Goal: Find specific page/section: Find specific page/section

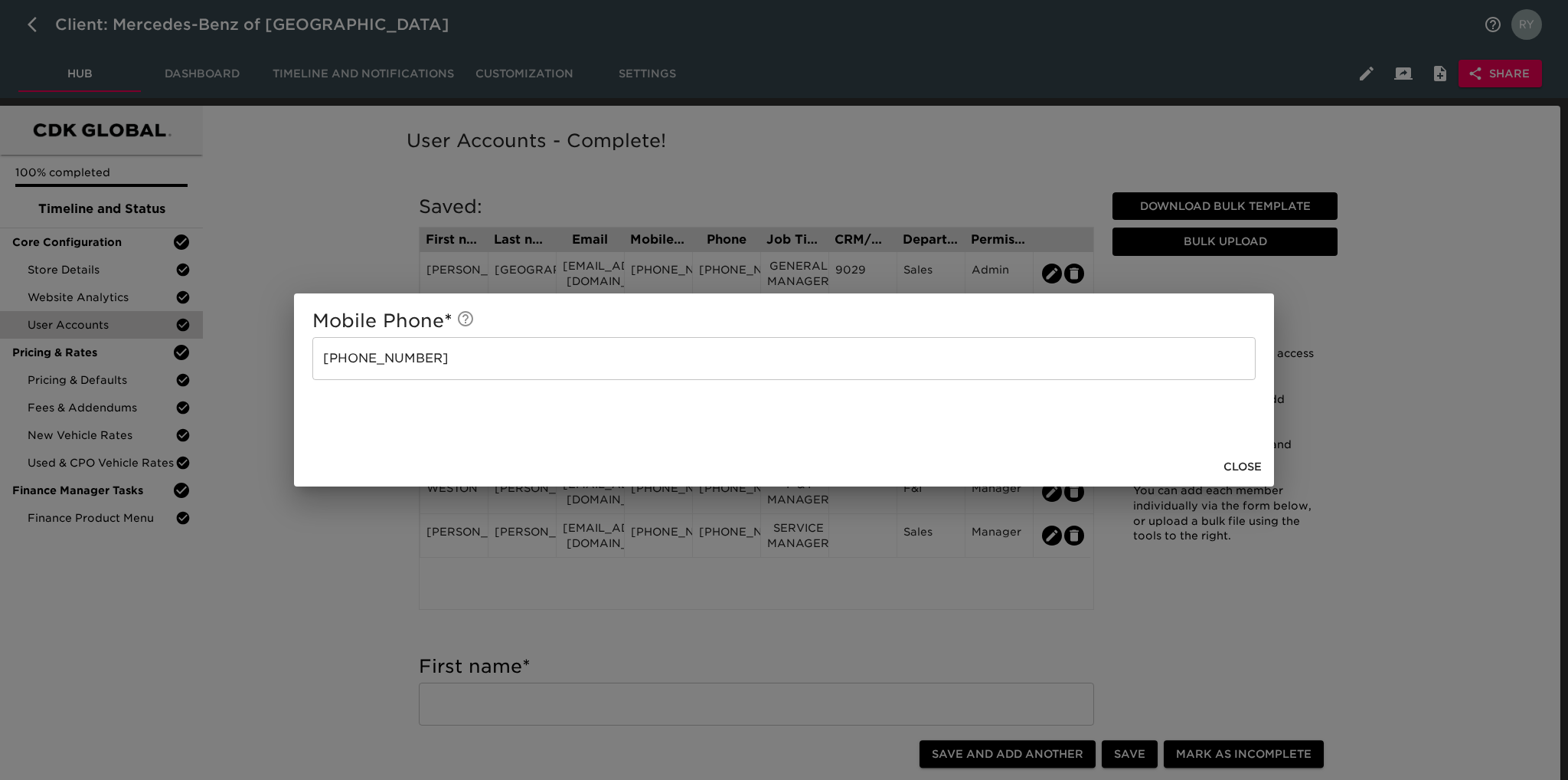
click at [306, 598] on div "Mobile Phone * [PHONE_NUMBER] ​ Close" at bounding box center [784, 390] width 1568 height 780
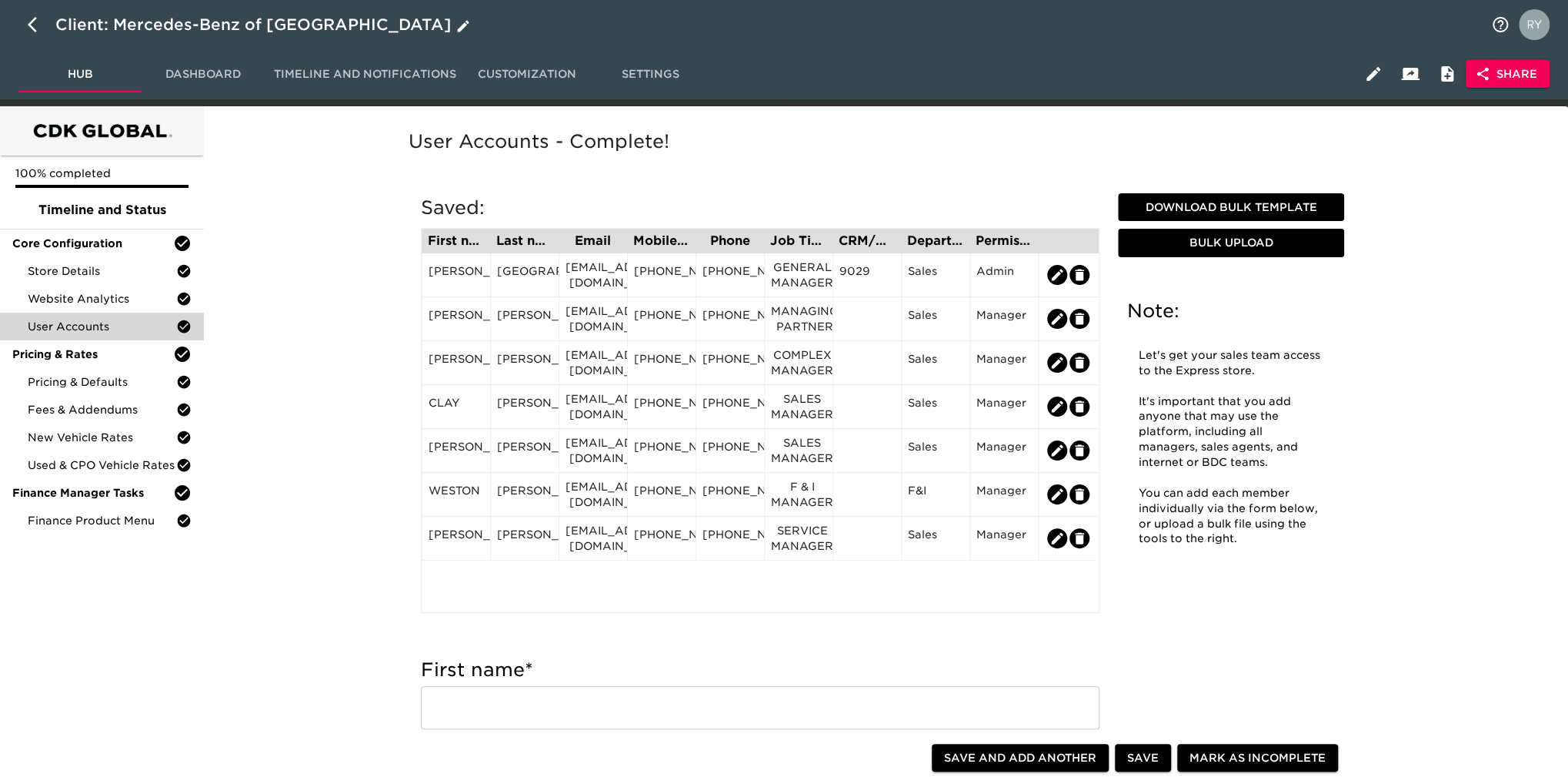
click at [34, 24] on icon "button" at bounding box center [36, 24] width 18 height 18
select select "10"
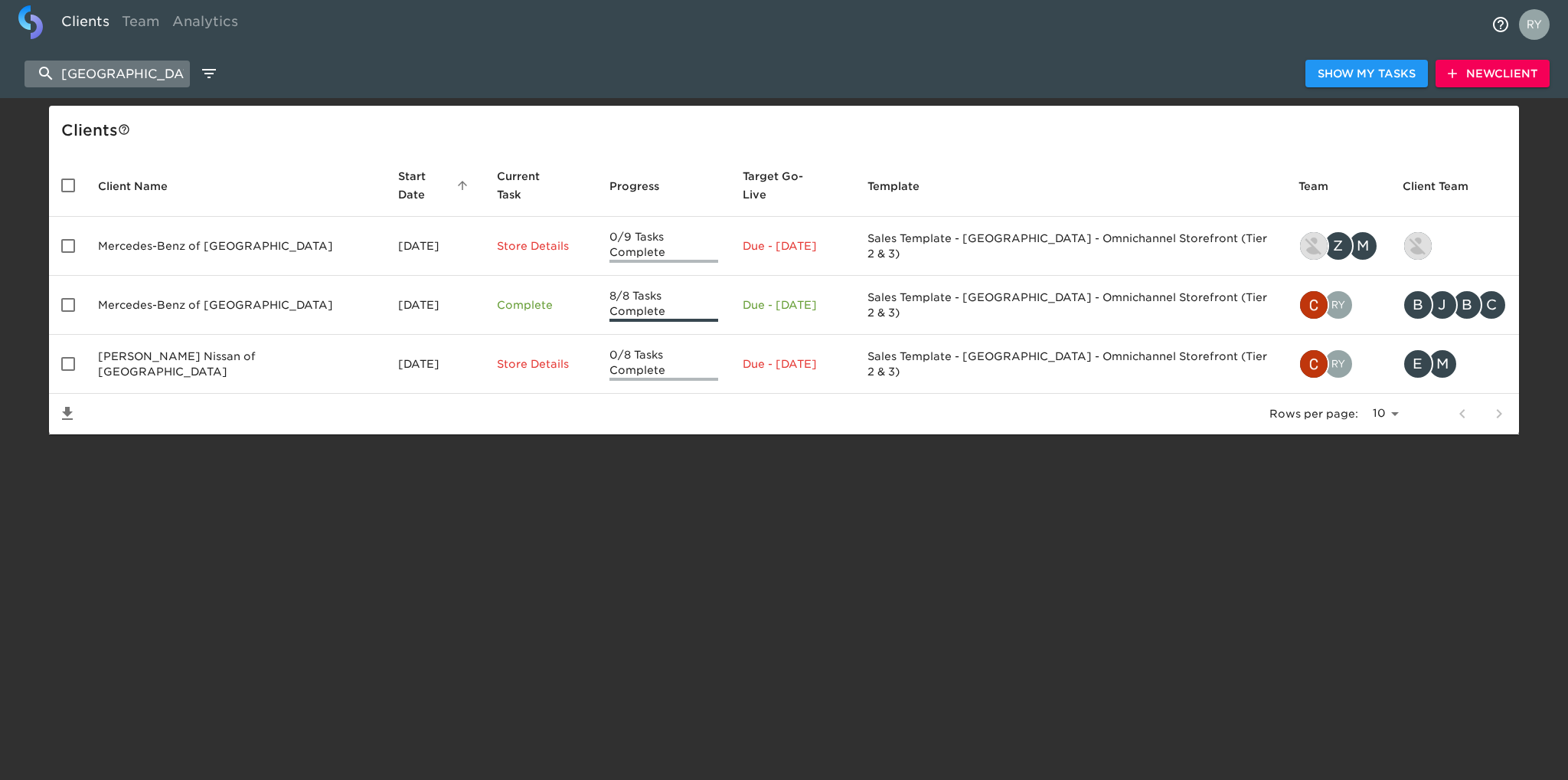
click at [143, 68] on input "[GEOGRAPHIC_DATA]" at bounding box center [107, 73] width 166 height 27
type input "h"
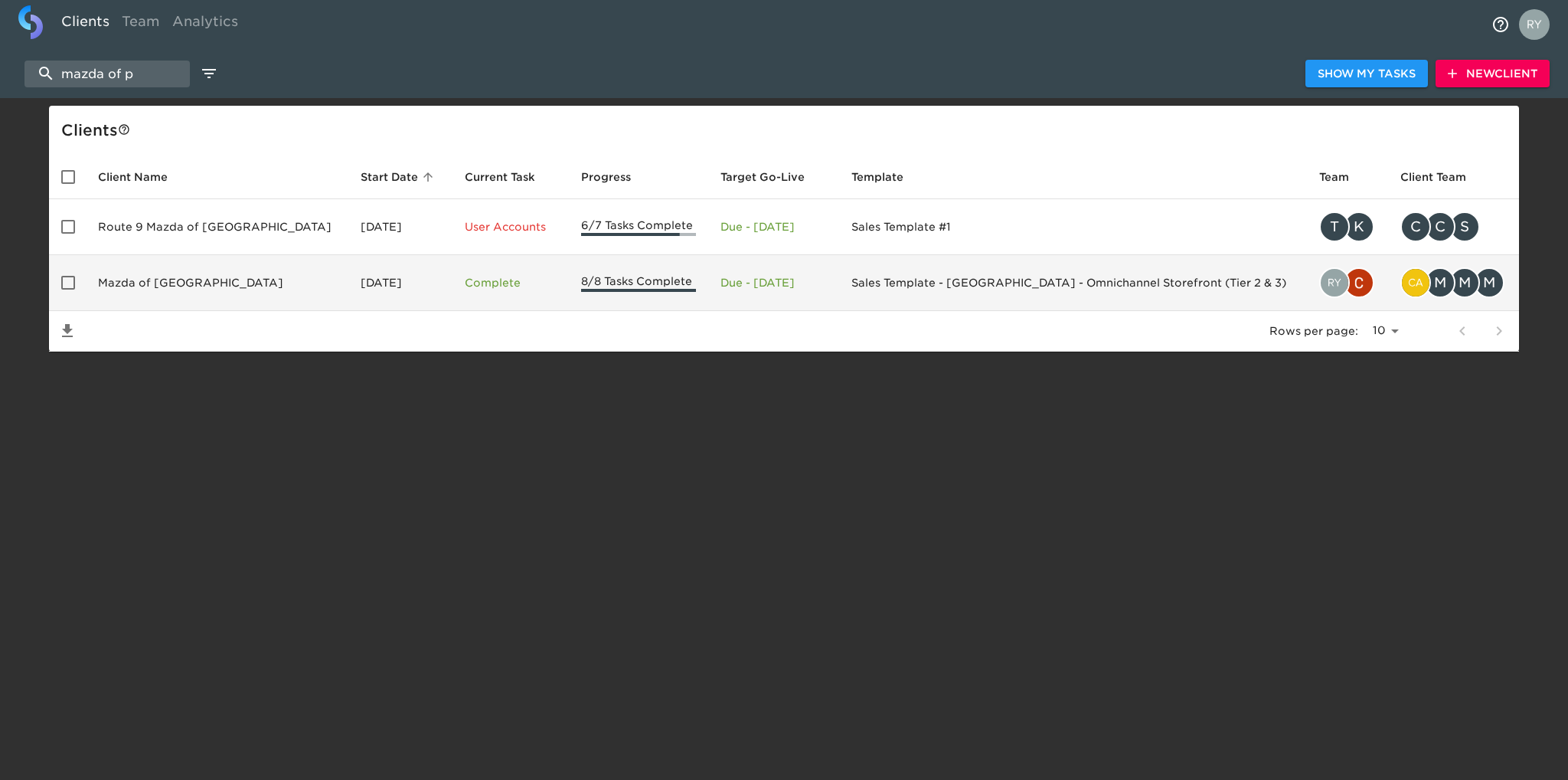
type input "mazda of p"
click at [168, 286] on td "Mazda of [GEOGRAPHIC_DATA]" at bounding box center [216, 283] width 262 height 56
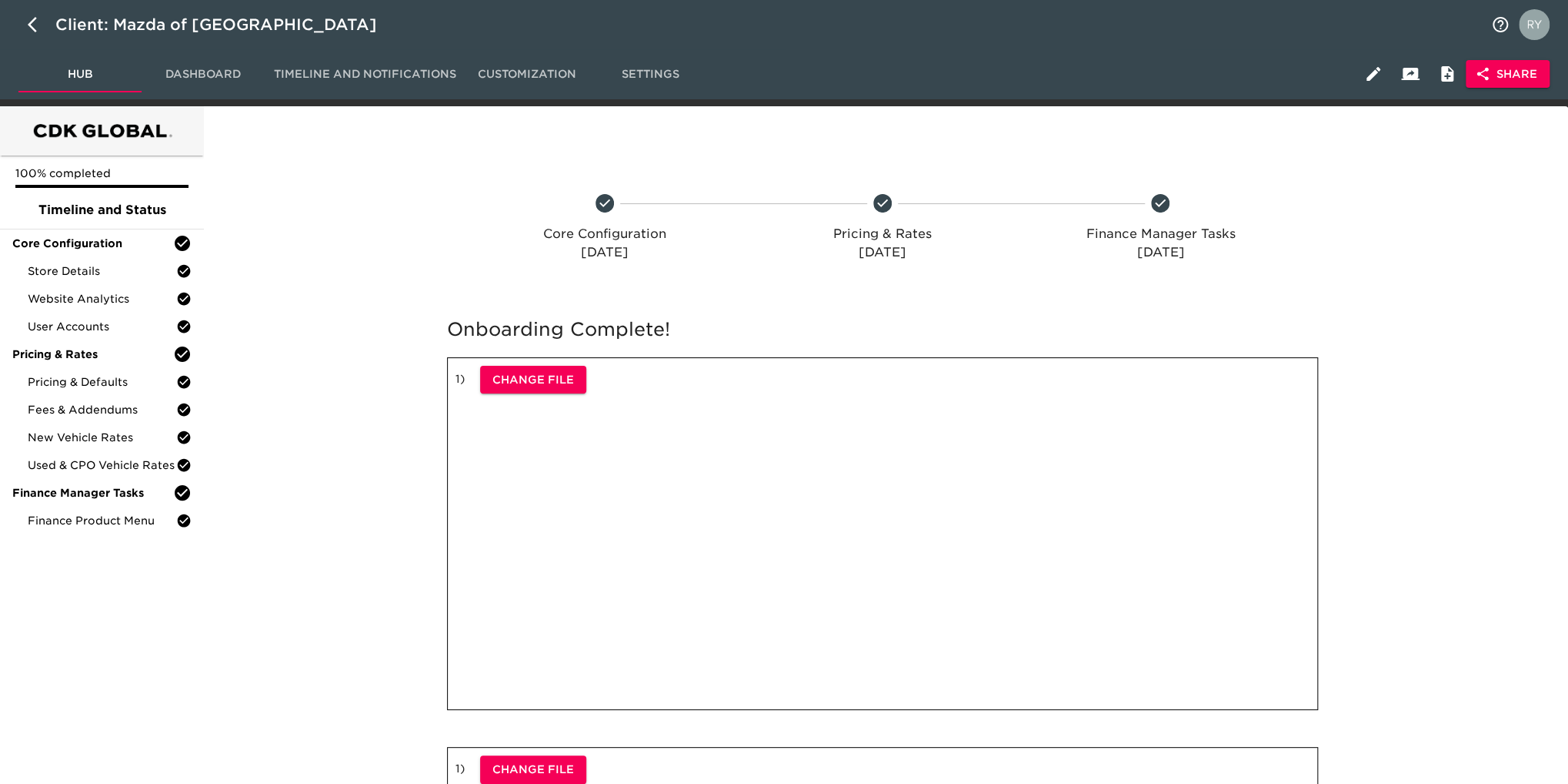
click at [107, 535] on ul "100% completed Timeline and Status Core Configuration Store Details Website Ana…" at bounding box center [101, 348] width 204 height 385
click at [110, 526] on span "Finance Product Menu" at bounding box center [101, 520] width 148 height 16
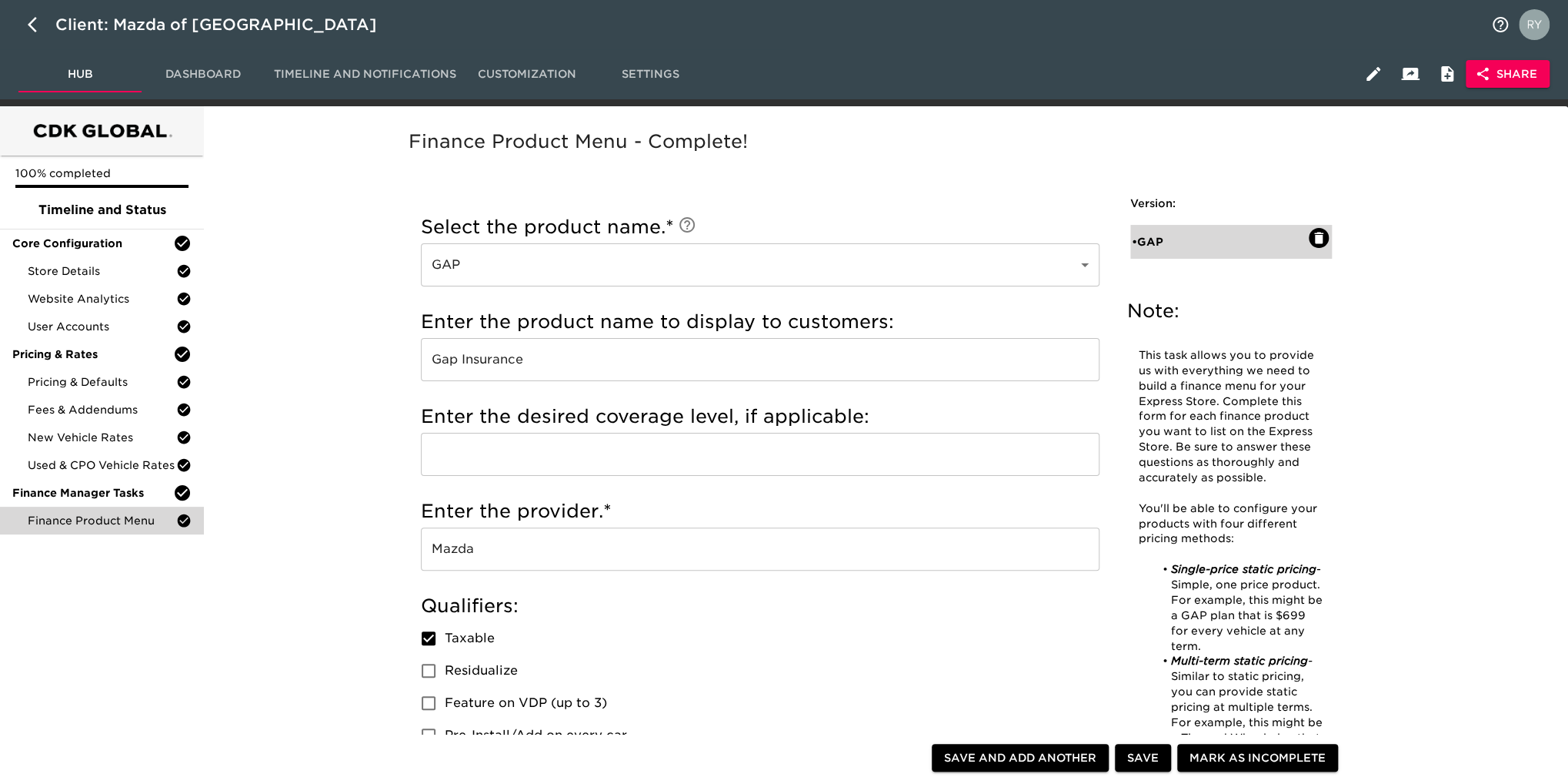
click at [1161, 238] on div "• GAP" at bounding box center [1220, 242] width 177 height 16
click at [31, 23] on icon "button" at bounding box center [32, 25] width 10 height 16
select select "10"
